Goal: Task Accomplishment & Management: Use online tool/utility

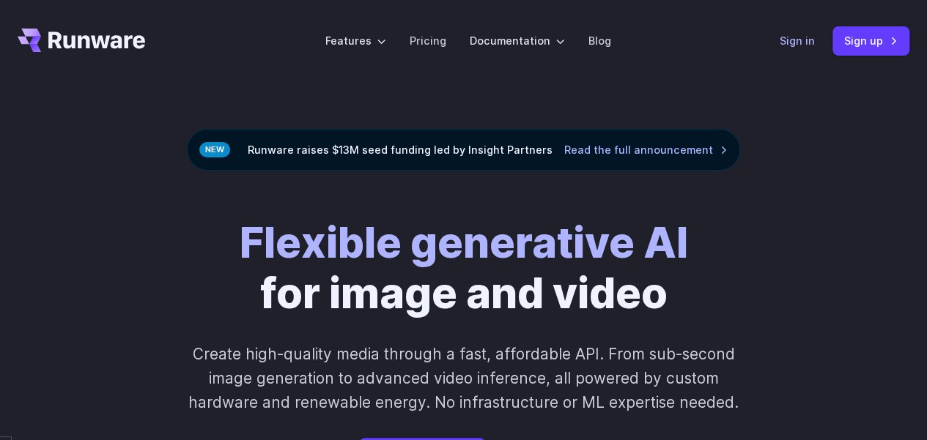
click at [811, 41] on link "Sign in" at bounding box center [797, 40] width 35 height 17
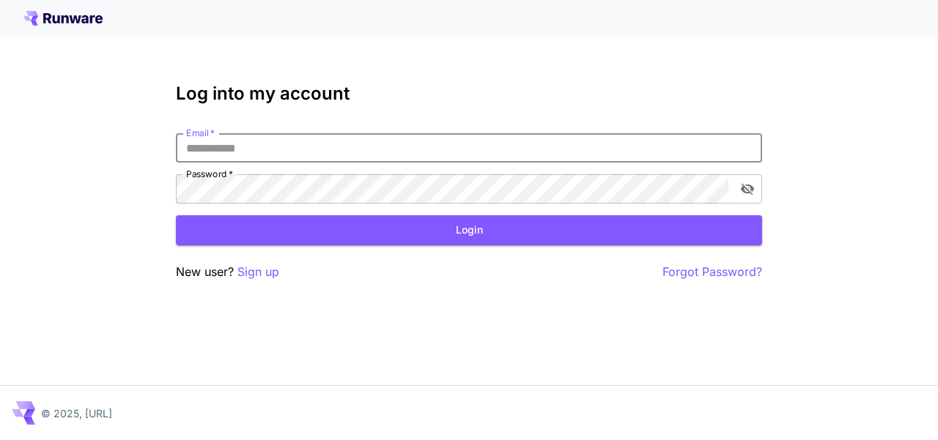
click at [346, 143] on input "Email   *" at bounding box center [469, 147] width 586 height 29
type input "**********"
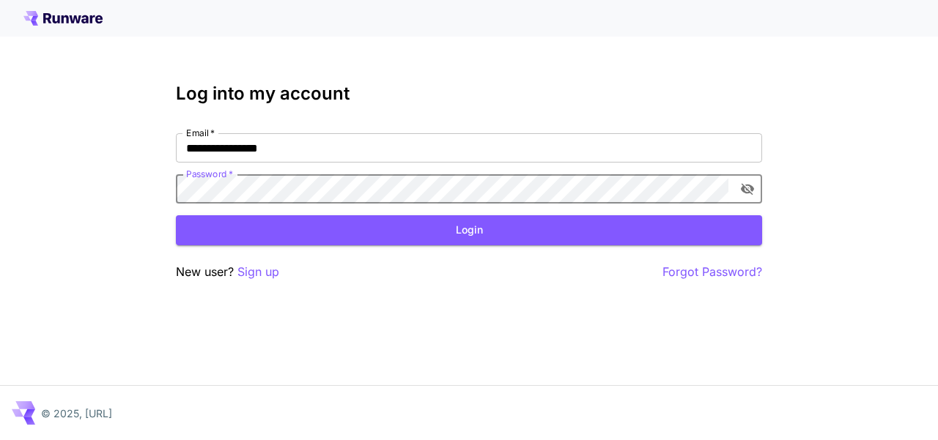
click button "Login" at bounding box center [469, 230] width 586 height 30
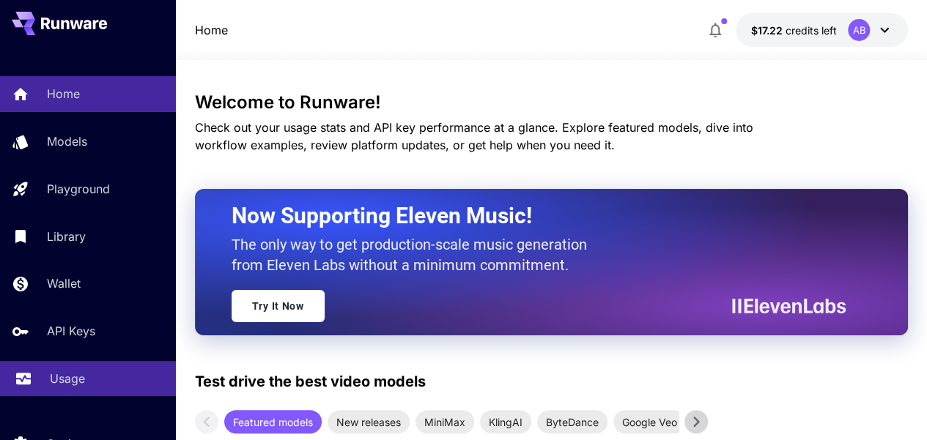
click at [59, 381] on p "Usage" at bounding box center [67, 379] width 35 height 18
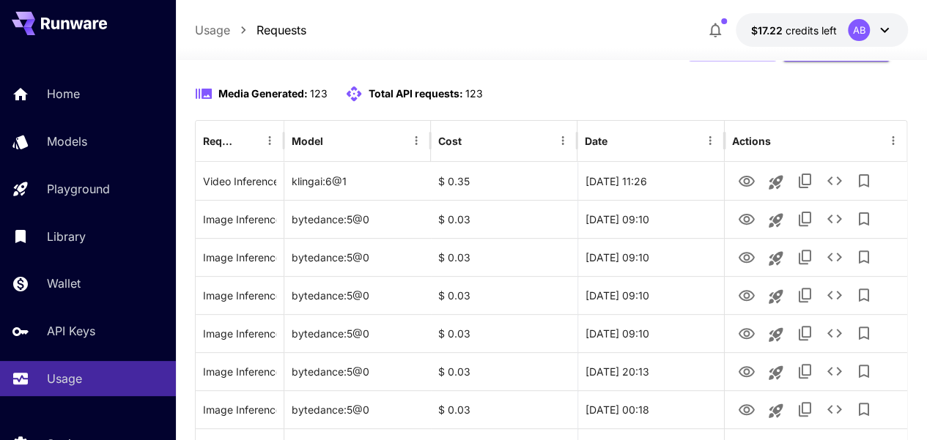
scroll to position [199, 0]
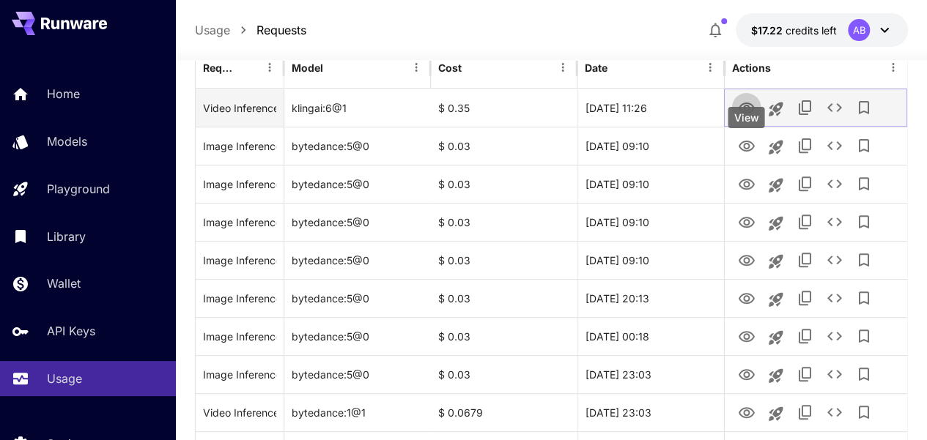
click at [742, 117] on icon "View" at bounding box center [746, 109] width 18 height 18
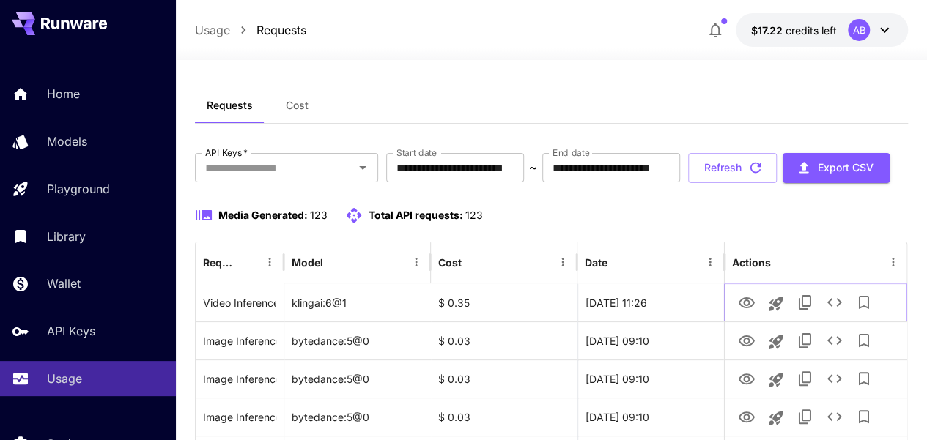
scroll to position [0, 0]
